Goal: Information Seeking & Learning: Learn about a topic

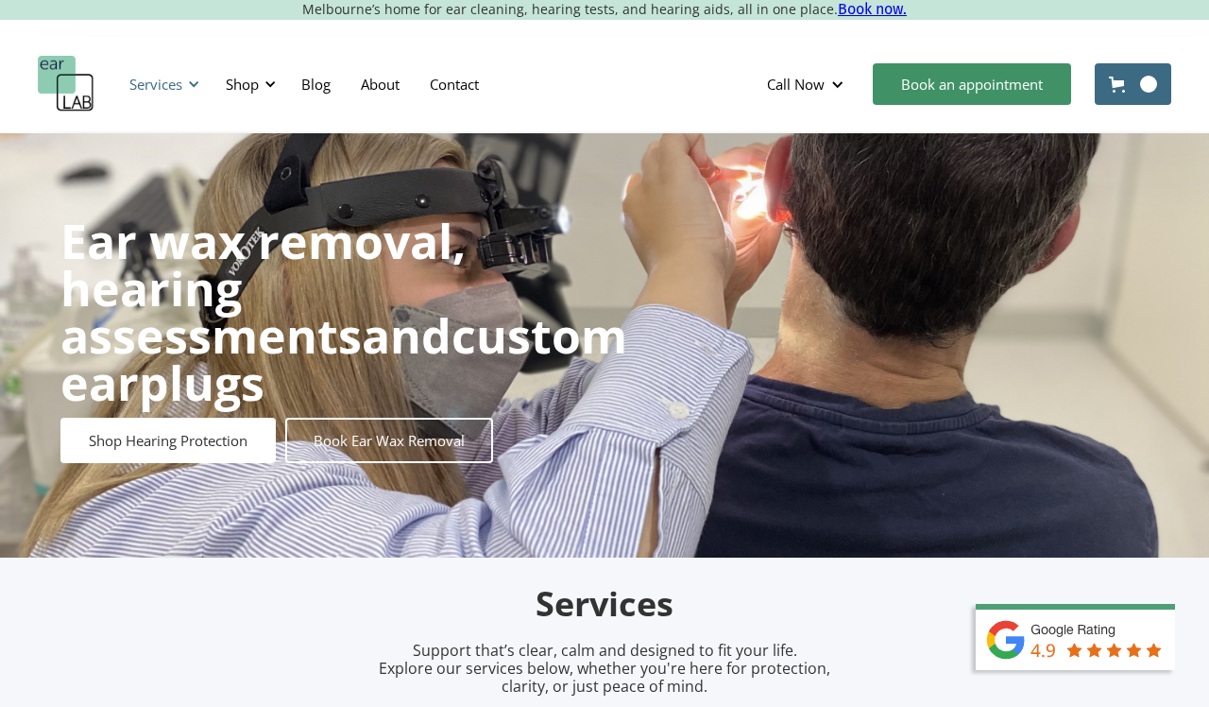
click at [195, 83] on div at bounding box center [193, 83] width 13 height 13
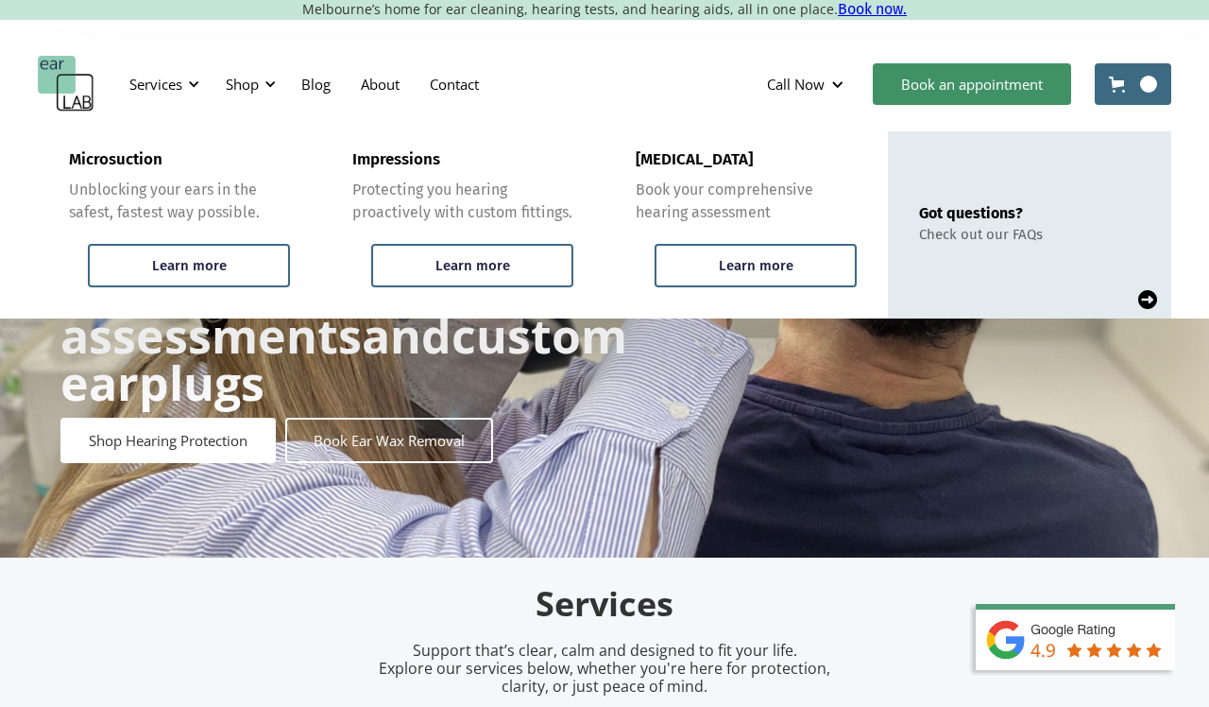
click at [365, 510] on div "Ear wax removal, hearing assessments and custom earplugs Shop Hearing Protectio…" at bounding box center [604, 345] width 1209 height 424
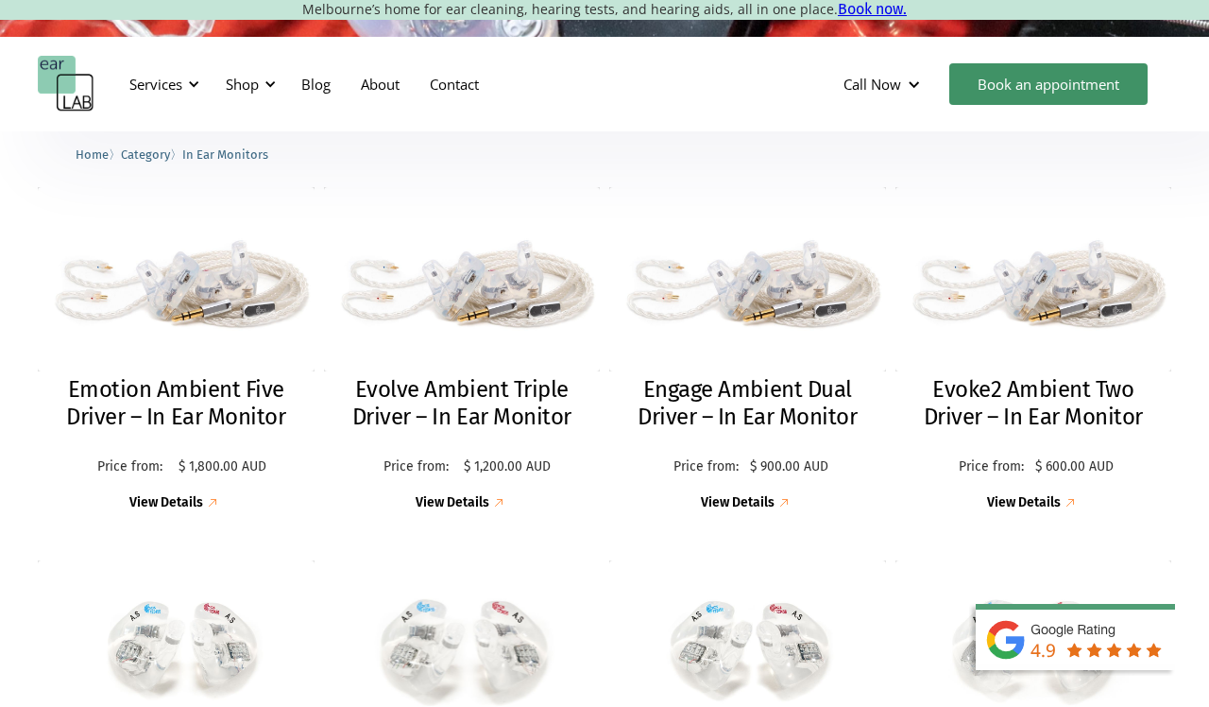
scroll to position [478, 0]
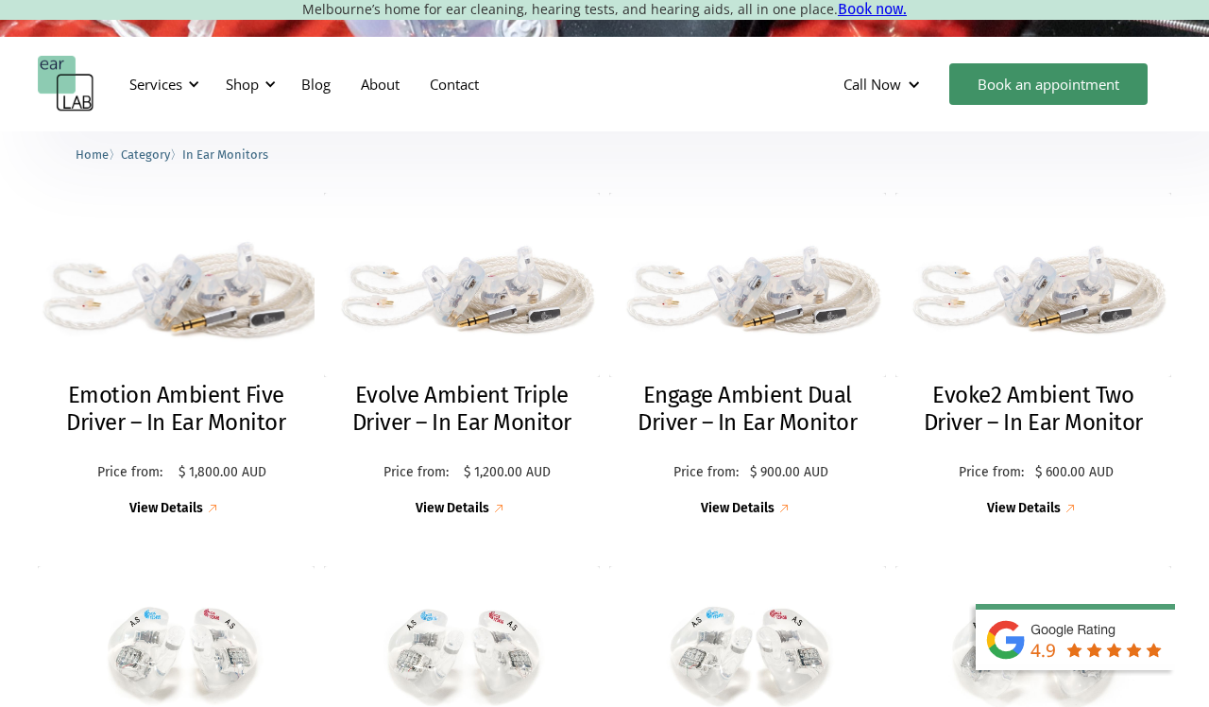
click at [189, 395] on h2 "Emotion Ambient Five Driver – In Ear Monitor" at bounding box center [176, 409] width 239 height 55
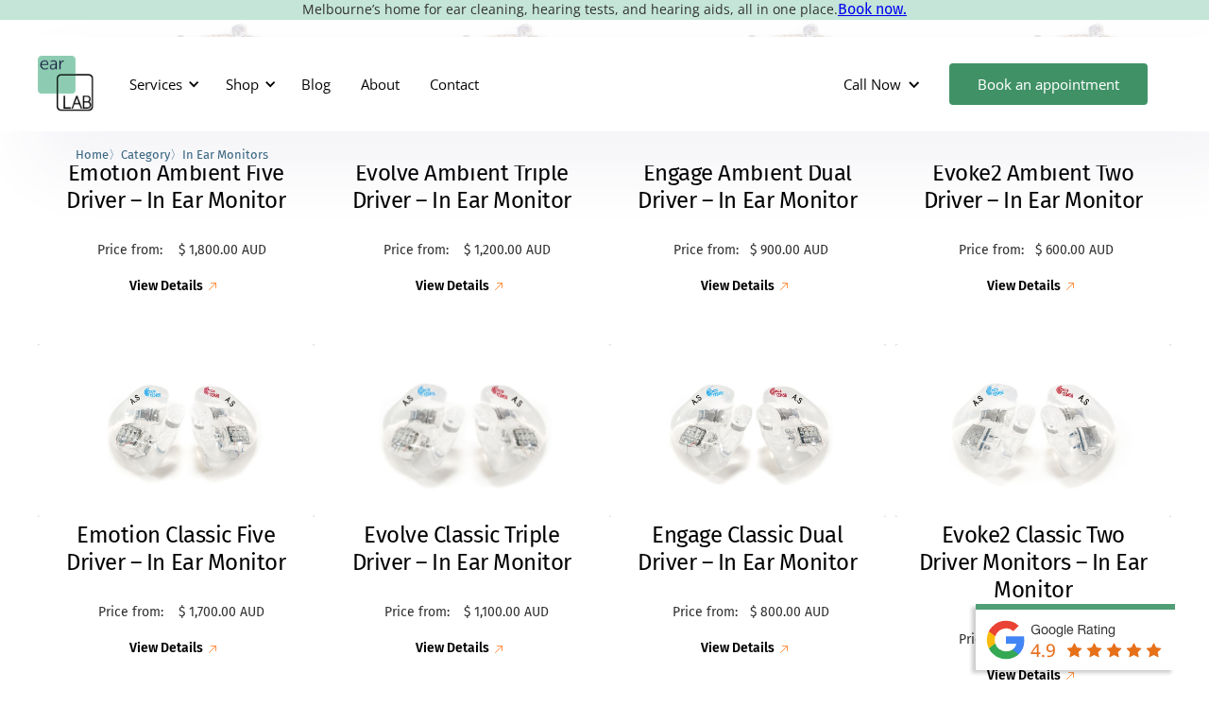
scroll to position [635, 0]
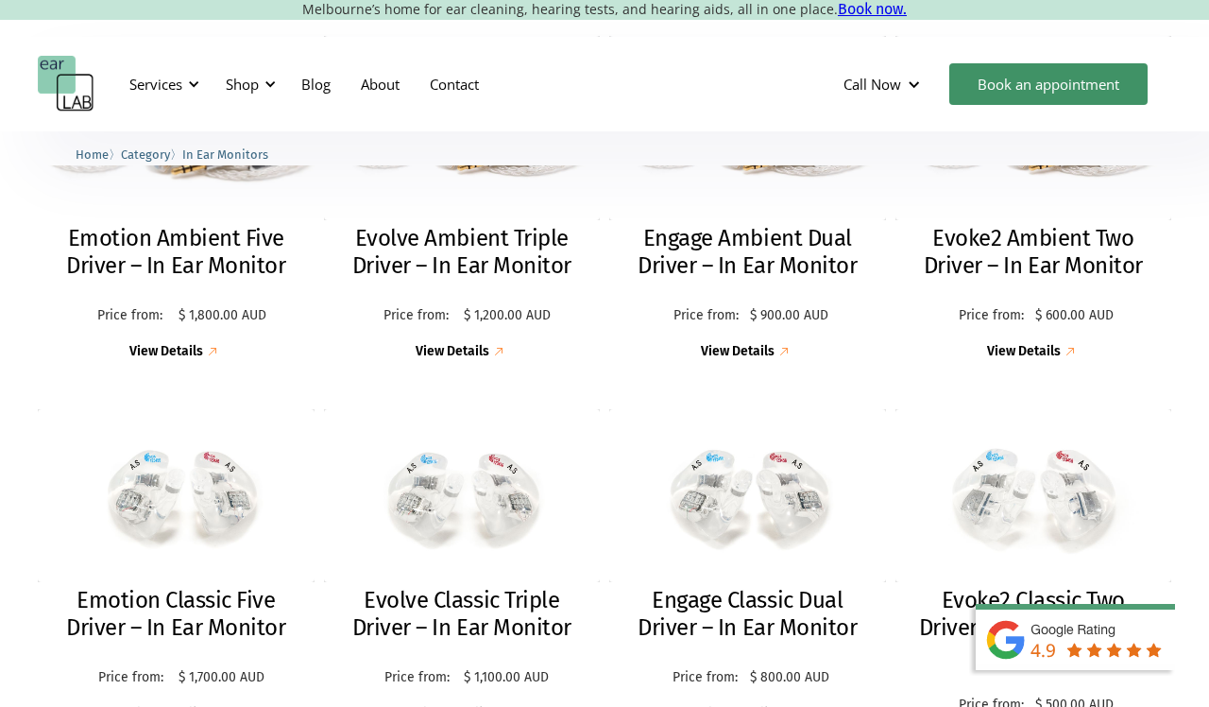
click at [242, 251] on h2 "Emotion Ambient Five Driver – In Ear Monitor" at bounding box center [176, 252] width 239 height 55
click at [447, 252] on h2 "Evolve Ambient Triple Driver – In Ear Monitor" at bounding box center [462, 252] width 239 height 55
click at [235, 242] on h2 "Emotion Ambient Five Driver – In Ear Monitor" at bounding box center [176, 252] width 239 height 55
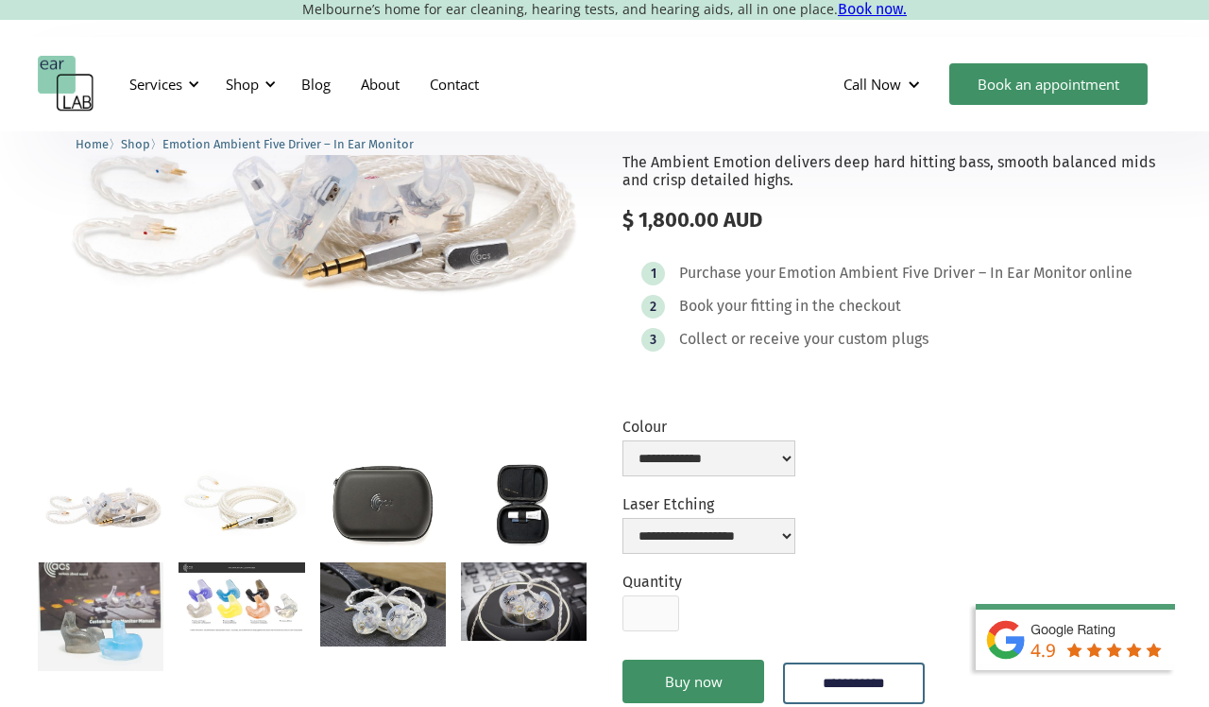
scroll to position [199, 0]
select select "**********"
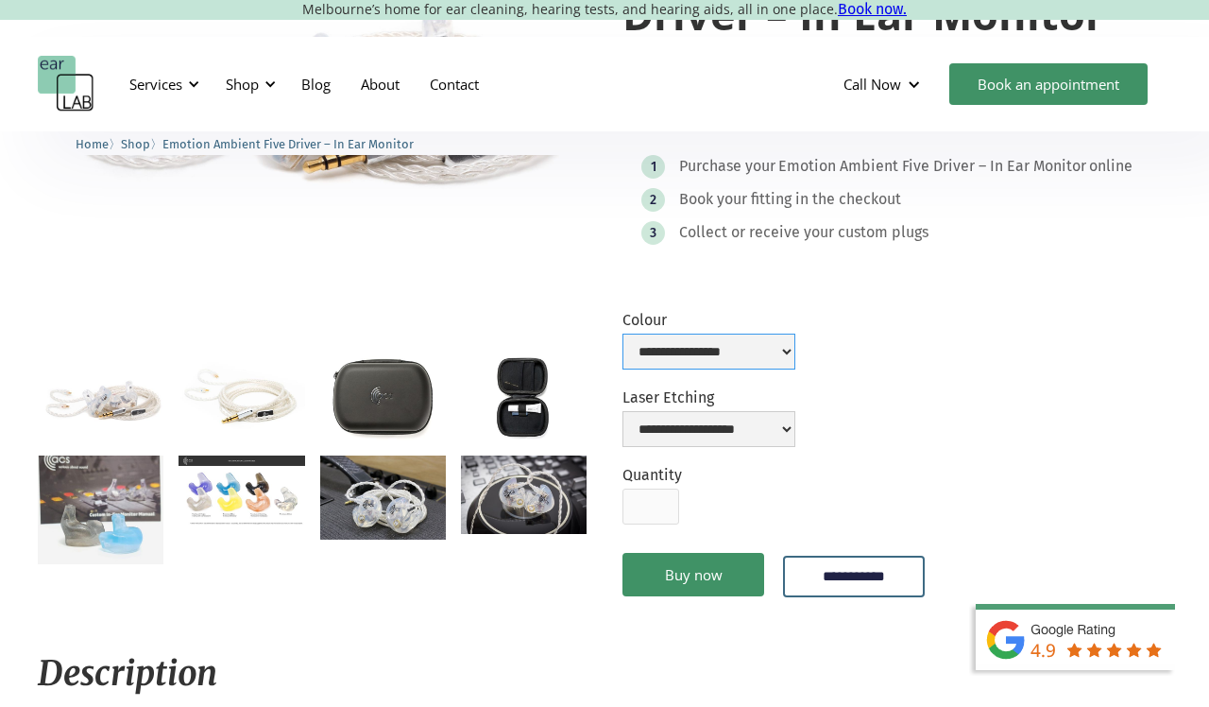
scroll to position [311, 0]
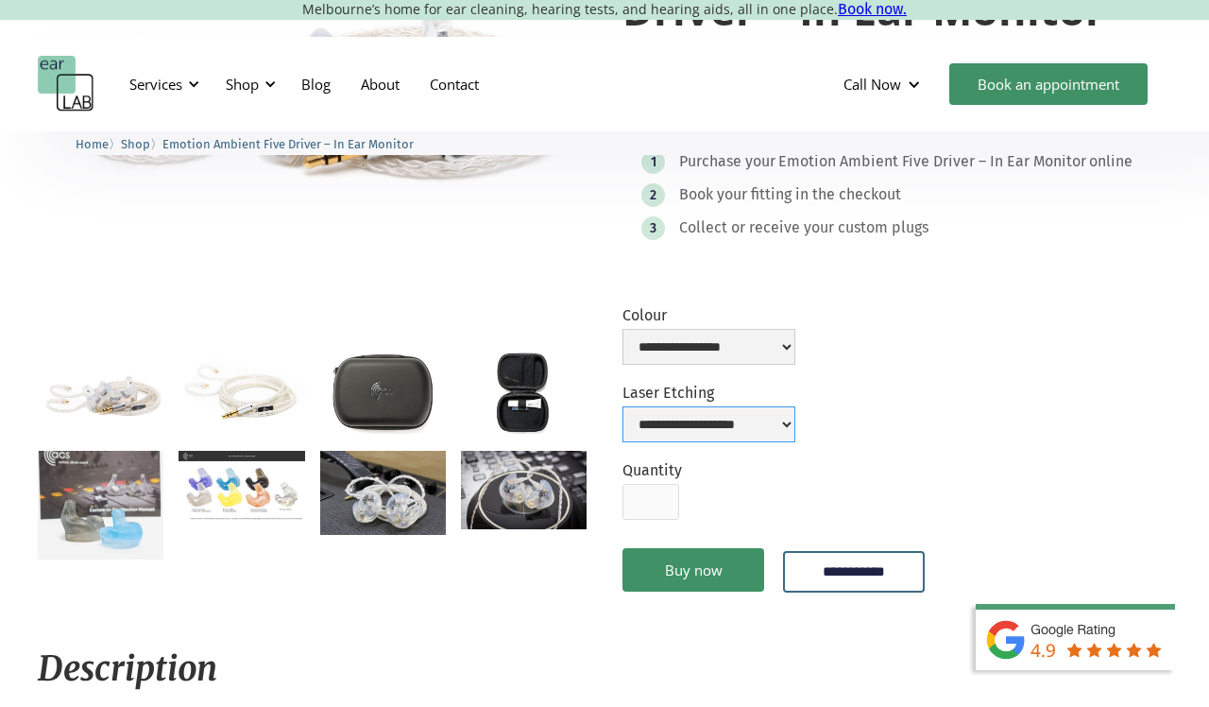
select select "**********"
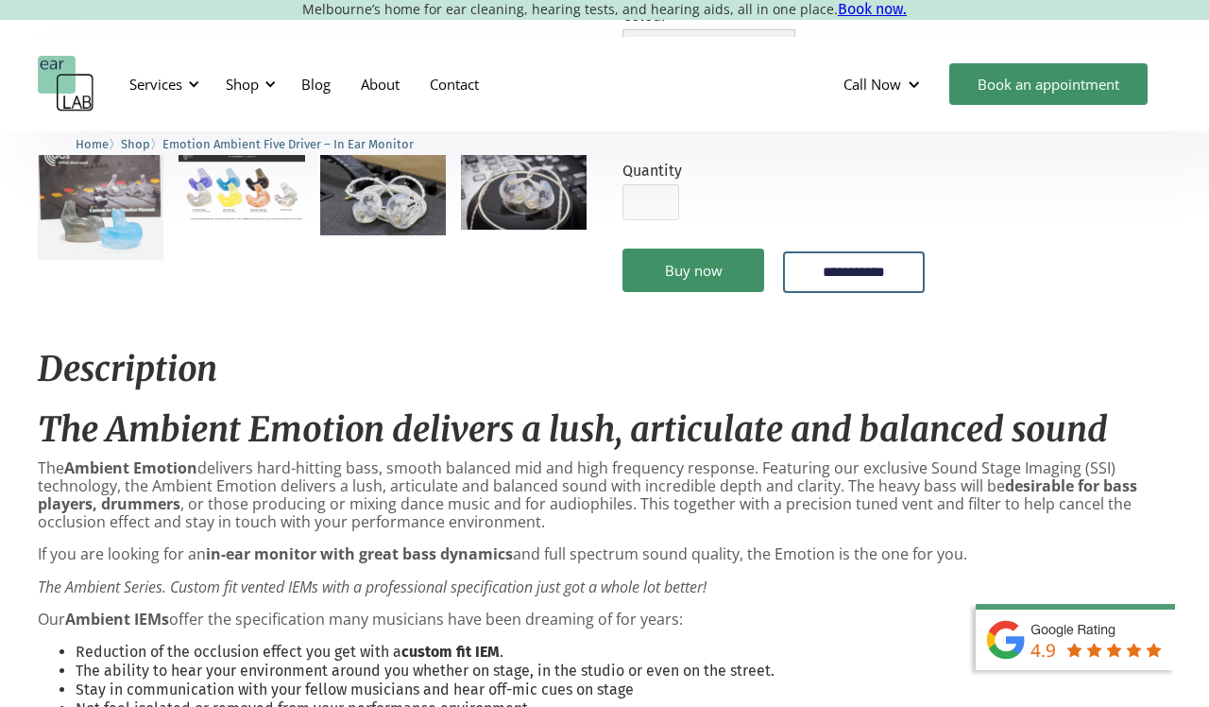
scroll to position [393, 0]
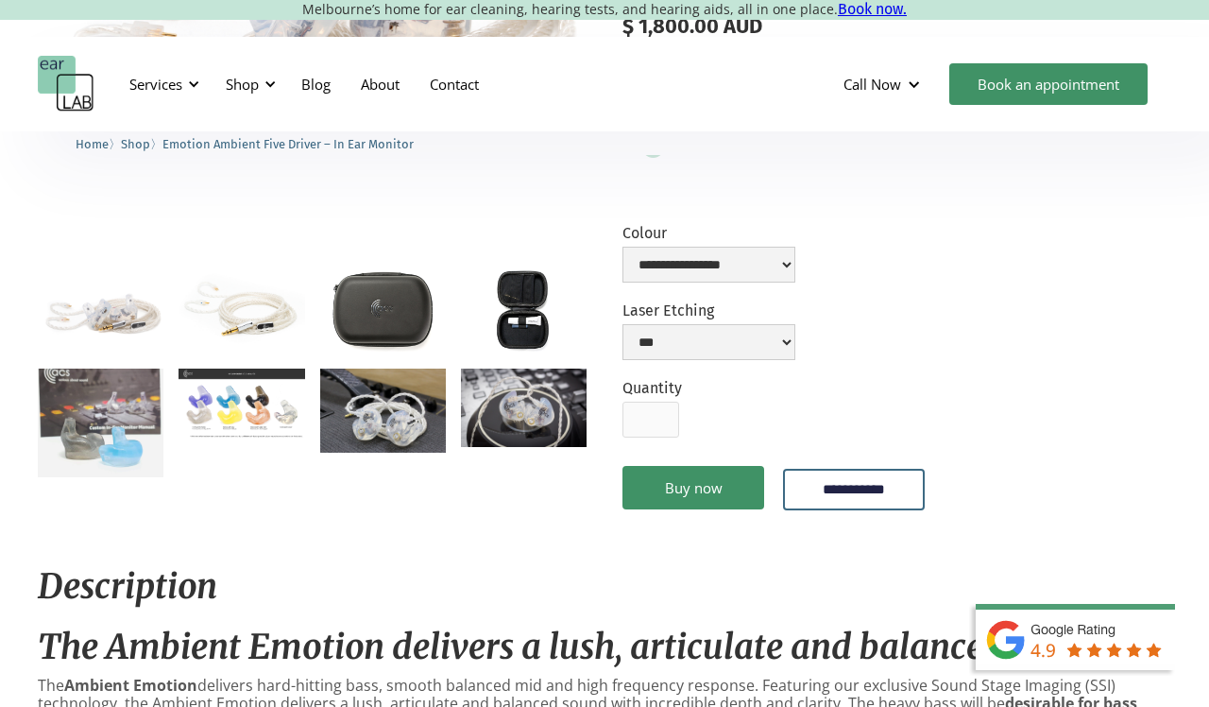
click at [118, 310] on img "open lightbox" at bounding box center [101, 311] width 126 height 84
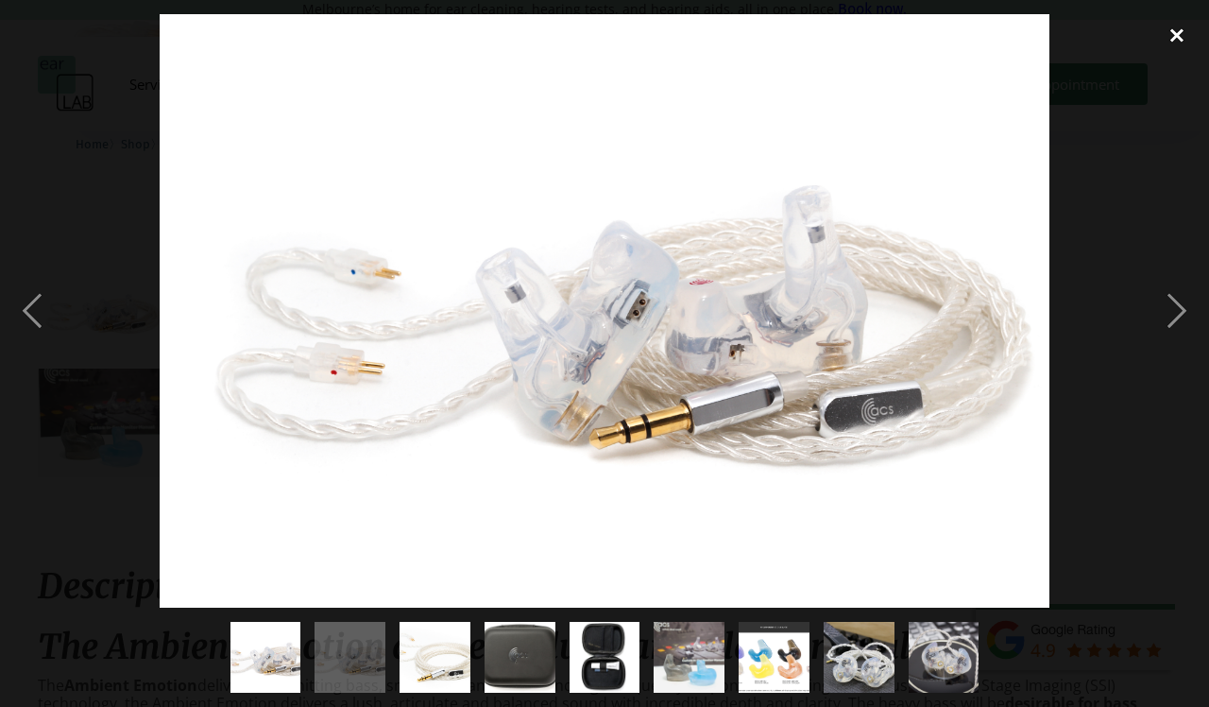
click at [1171, 37] on div "close lightbox" at bounding box center [1177, 35] width 64 height 42
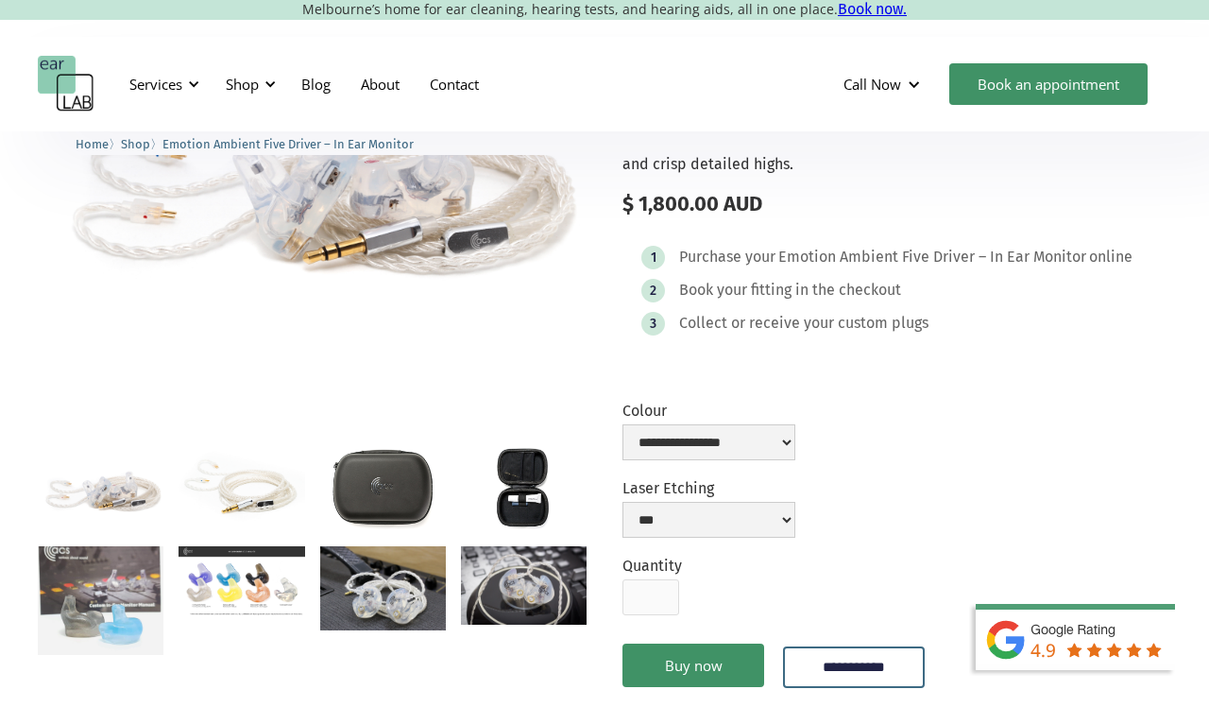
scroll to position [230, 0]
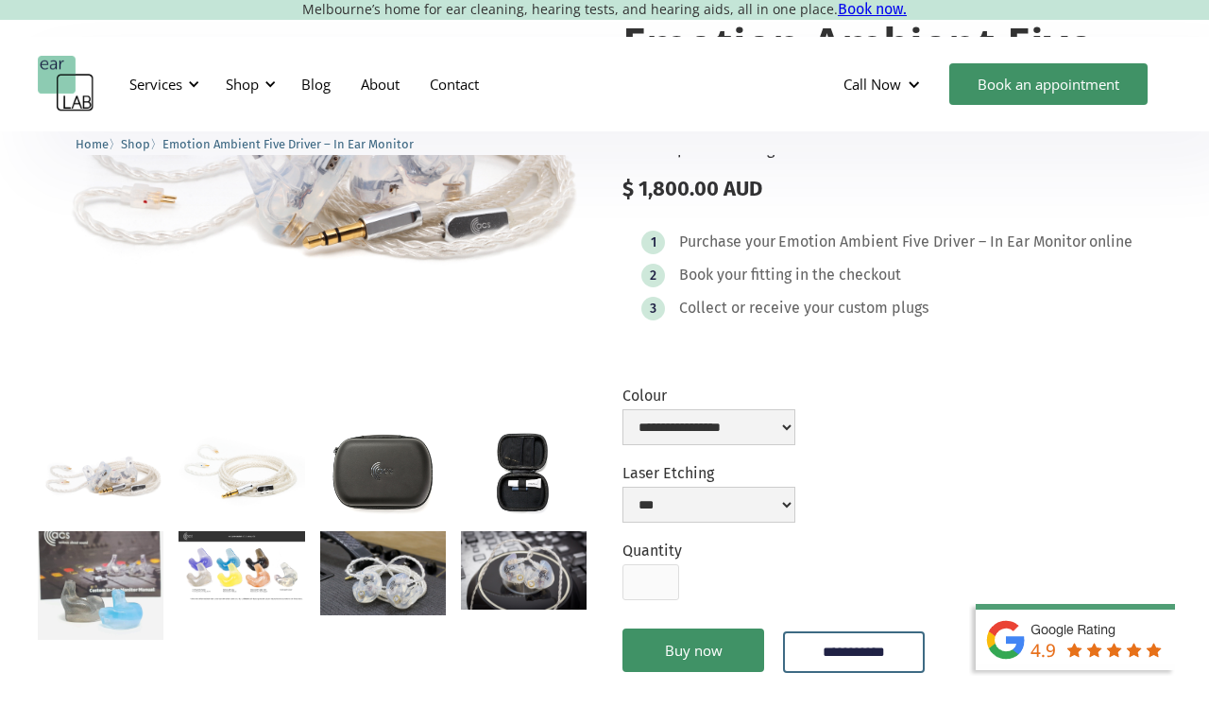
click at [94, 571] on img "open lightbox" at bounding box center [101, 586] width 126 height 110
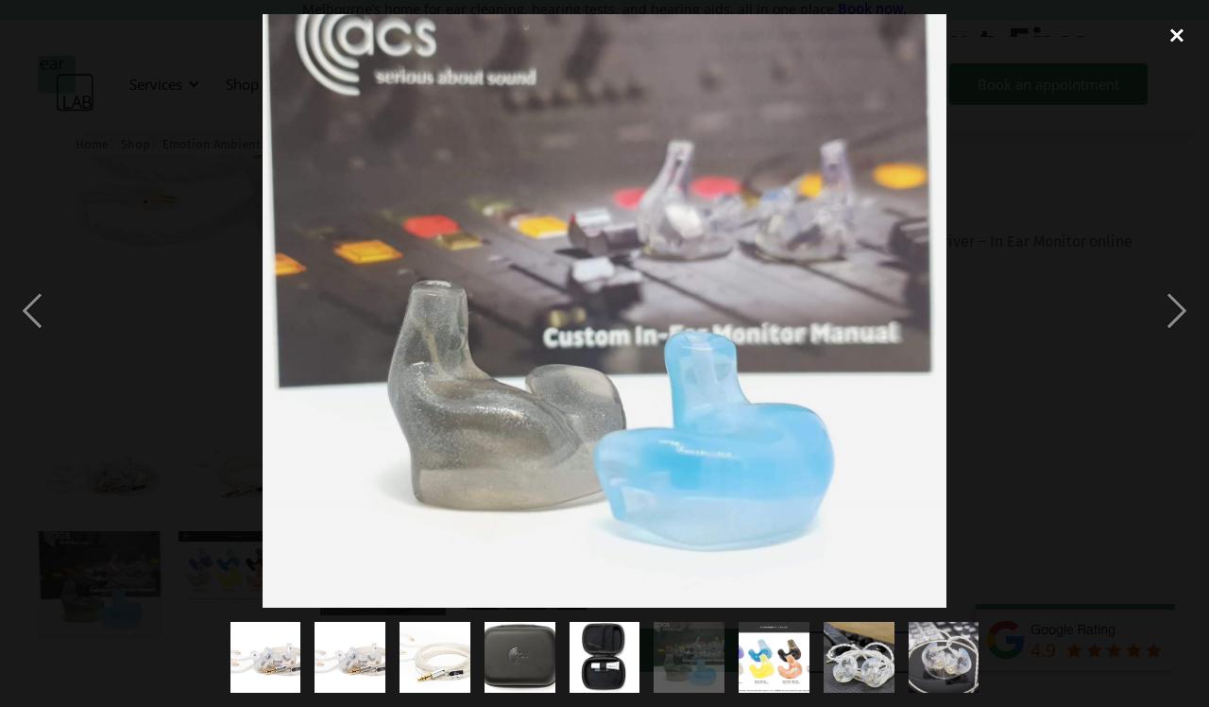
click at [1175, 38] on div "close lightbox" at bounding box center [1177, 35] width 64 height 42
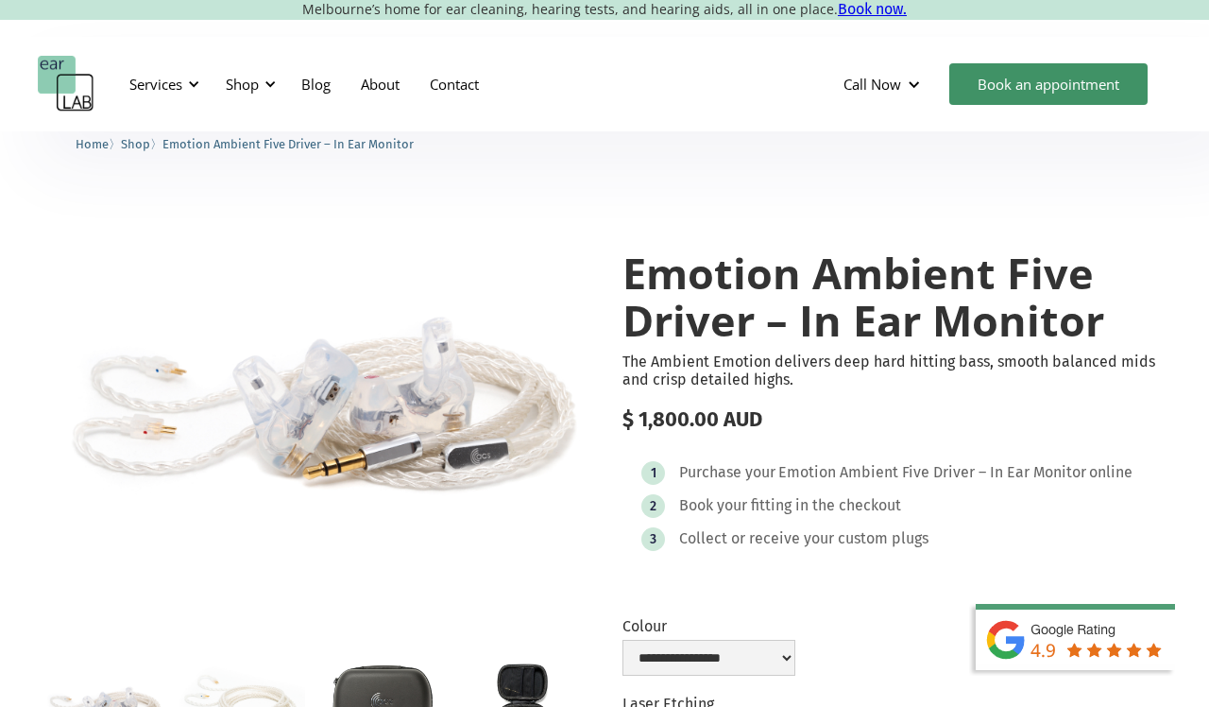
scroll to position [0, 0]
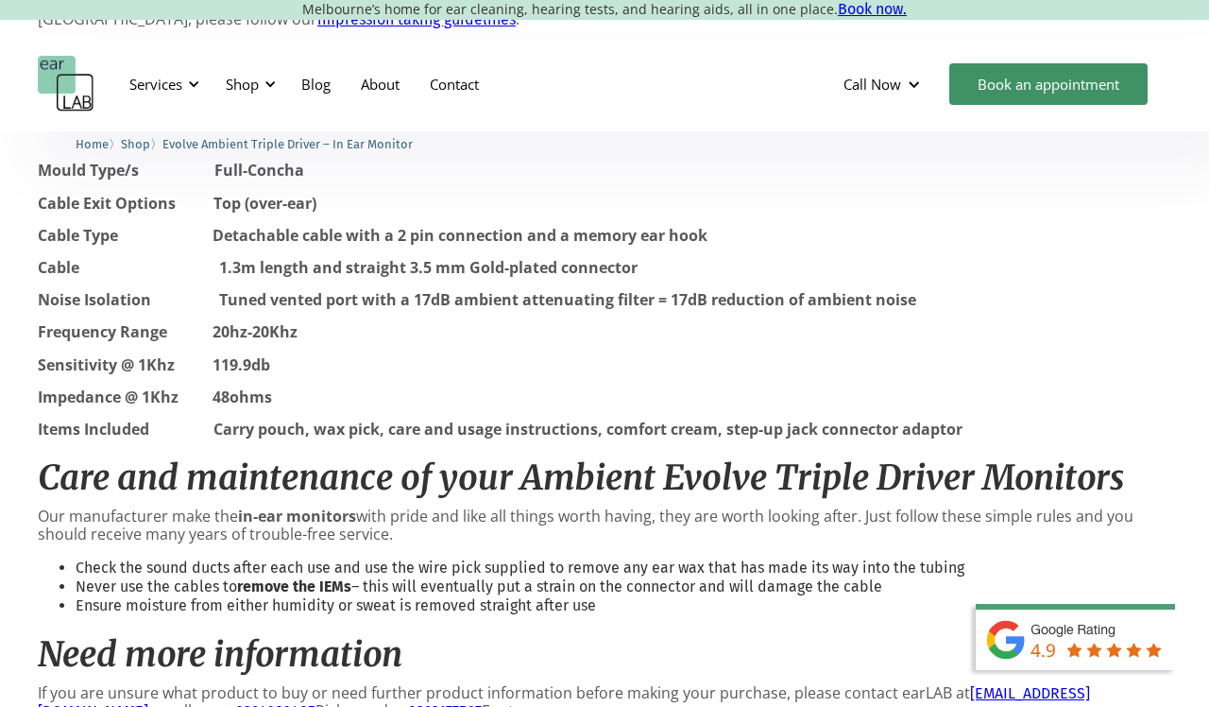
scroll to position [2051, 0]
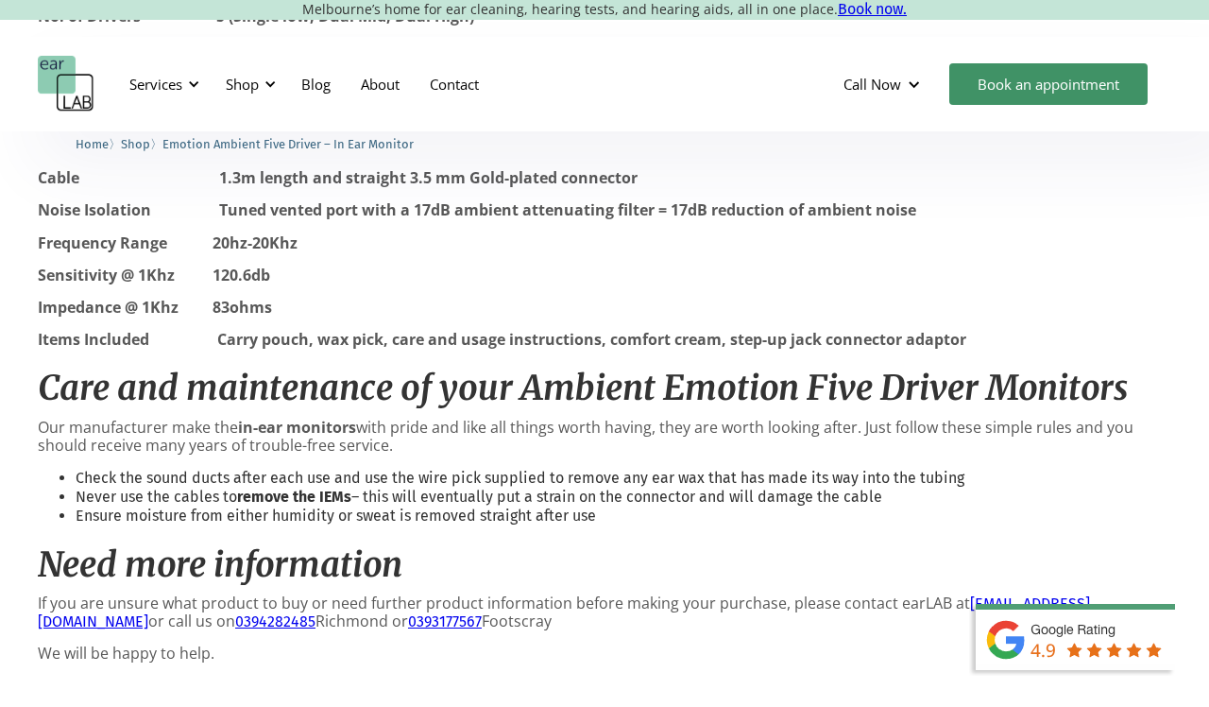
scroll to position [2223, 0]
